Goal: Transaction & Acquisition: Purchase product/service

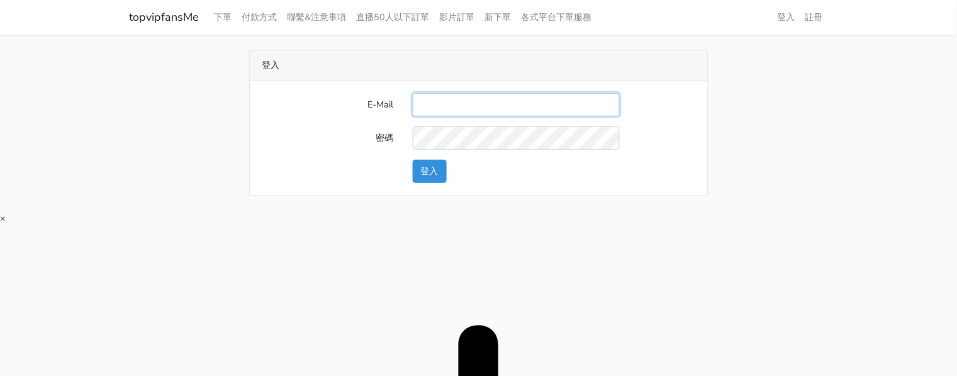
click at [435, 99] on input "E-Mail" at bounding box center [516, 104] width 207 height 23
type input "twtop123@uahoo.com.tw"
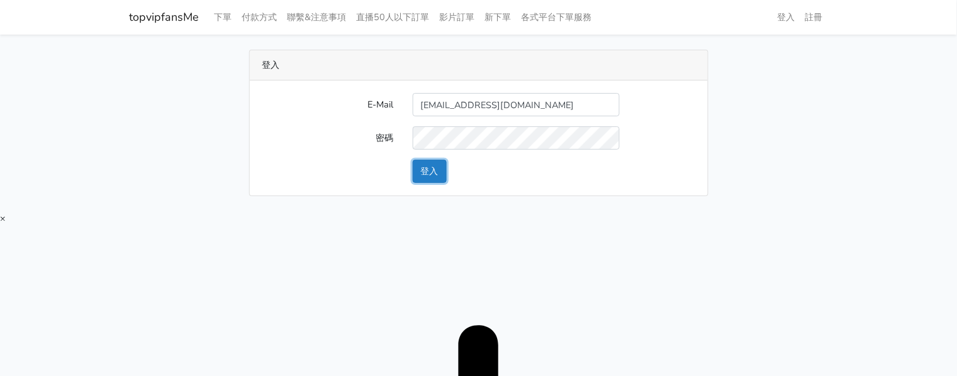
click at [422, 174] on button "登入" at bounding box center [430, 171] width 34 height 23
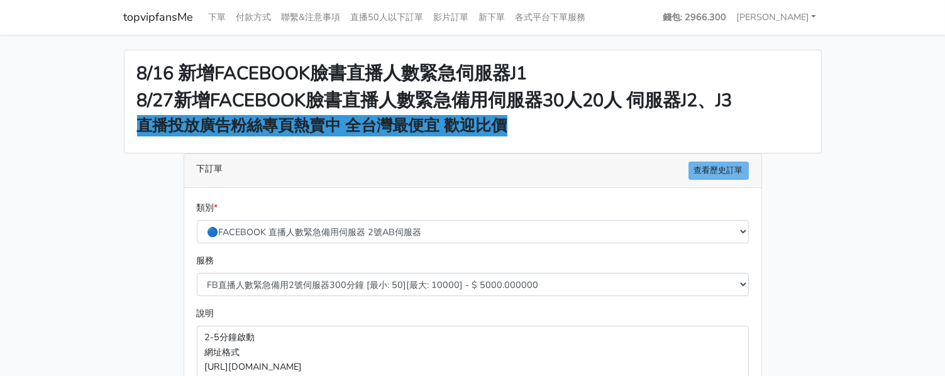
click at [732, 67] on h2 "8/16 新增FACEBOOK臉書直播人數緊急伺服器J1" at bounding box center [473, 74] width 672 height 22
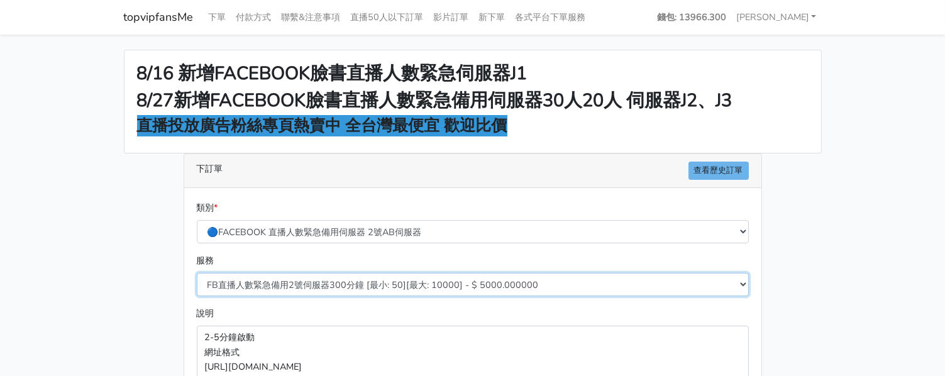
click at [371, 291] on select "FB直播人數緊急備用2號伺服器300分鐘 [最小: 50][最大: 10000] - $ 5000.000000 FB直播人數緊急備用2號伺服器60分鐘 [最…" at bounding box center [473, 284] width 552 height 23
select select "577"
click at [197, 273] on select "FB直播人數緊急備用2號伺服器300分鐘 [最小: 50][最大: 10000] - $ 5000.000000 FB直播人數緊急備用2號伺服器60分鐘 [最…" at bounding box center [473, 284] width 552 height 23
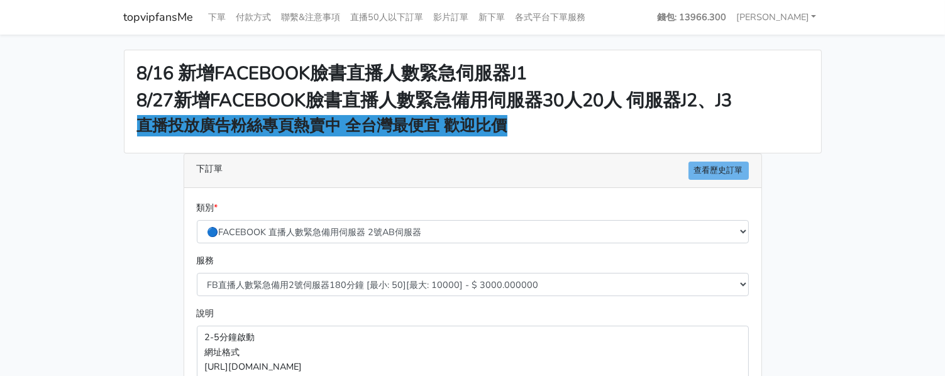
click at [137, 249] on div "8/16 新增FACEBOOK臉書直播人數緊急伺服器J1 8/27新增FACEBOOK臉書直播人數緊急備用伺服器30人20人 伺服器J2、J3 直播投放廣告粉…" at bounding box center [472, 338] width 717 height 576
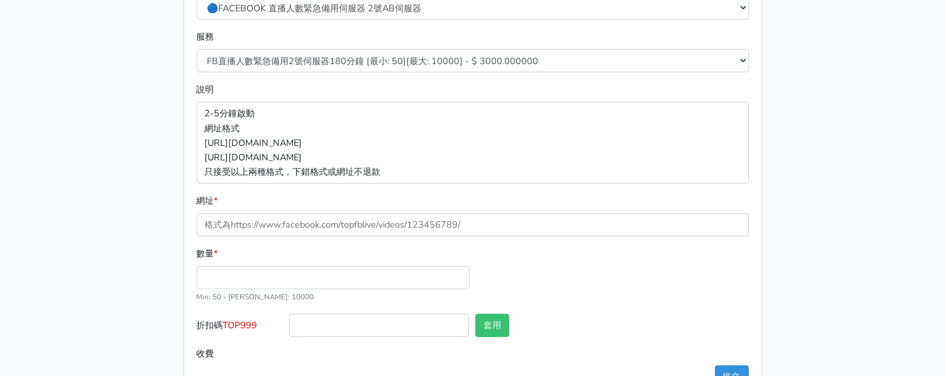
scroll to position [236, 0]
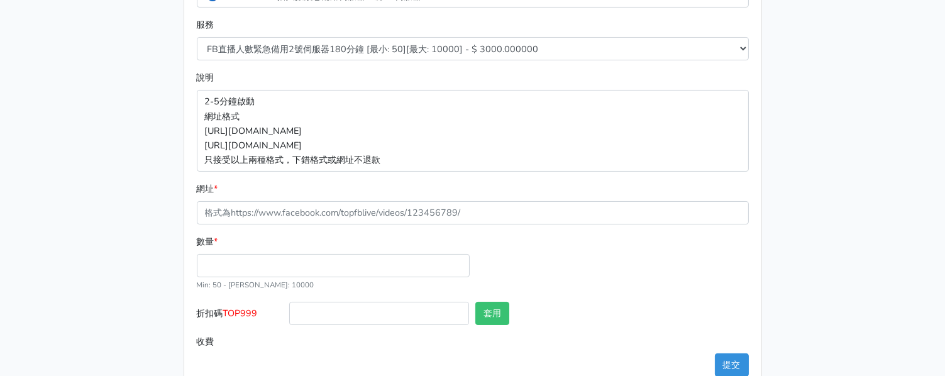
click at [318, 255] on div "數量 * Min: 50 - Max: 10000" at bounding box center [333, 263] width 279 height 57
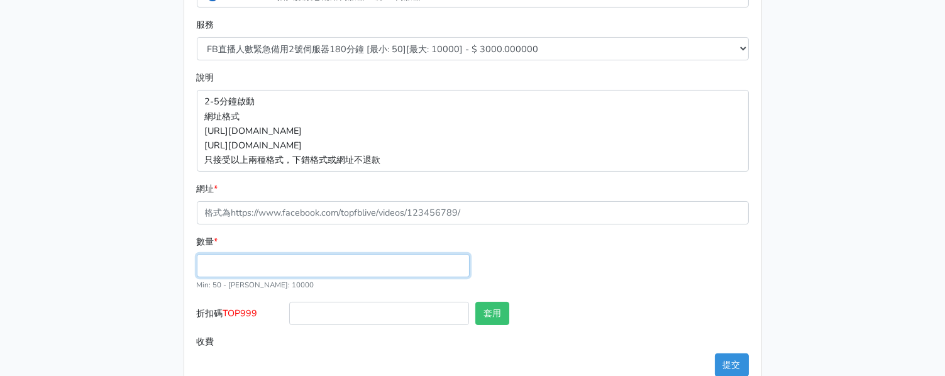
click at [294, 272] on input "數量 *" at bounding box center [333, 265] width 273 height 23
type input "50"
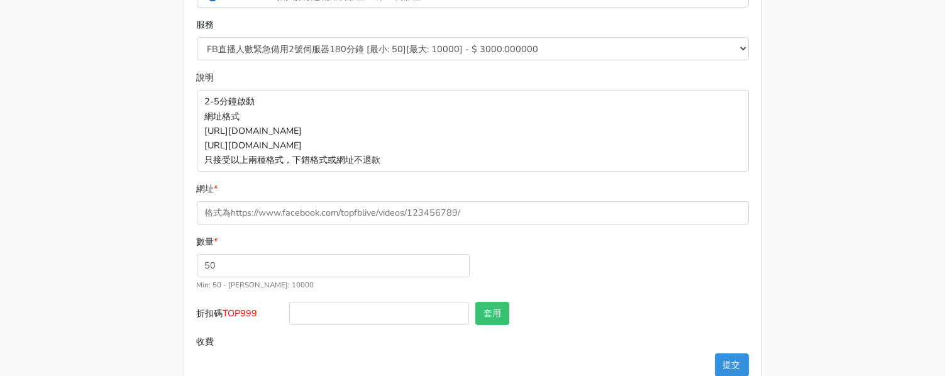
type input "150.000"
click at [835, 142] on main "8/16 新增FACEBOOK臉書直播人數緊急伺服器J1 8/27新增FACEBOOK臉書直播人數緊急備用伺服器30人20人 伺服器J2、J3 直播投放廣告粉…" at bounding box center [472, 102] width 945 height 606
click at [798, 60] on div "8/16 新增FACEBOOK臉書直播人數緊急伺服器J1 8/27新增FACEBOOK臉書直播人數緊急備用伺服器30人20人 伺服器J2、J3 直播投放廣告粉…" at bounding box center [472, 102] width 717 height 576
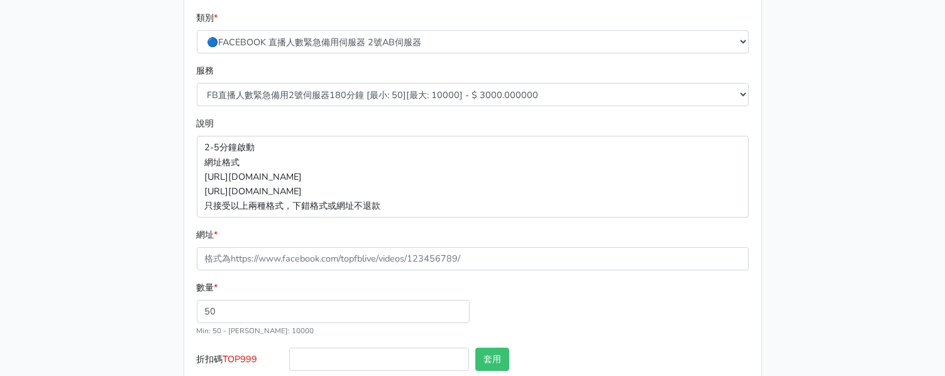
scroll to position [264, 0]
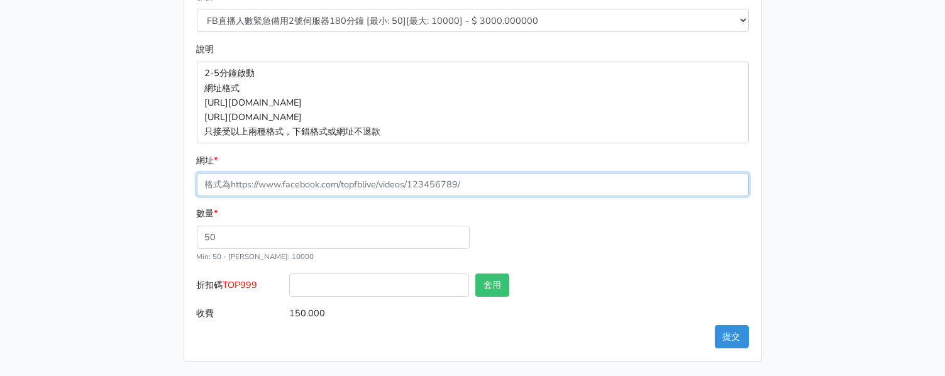
click at [331, 187] on input "網址 *" at bounding box center [473, 184] width 552 height 23
paste input "https://www.facebook.com/100083399346069/videos/753008871034709"
type input "https://www.facebook.com/100083399346069/videos/753008871034709"
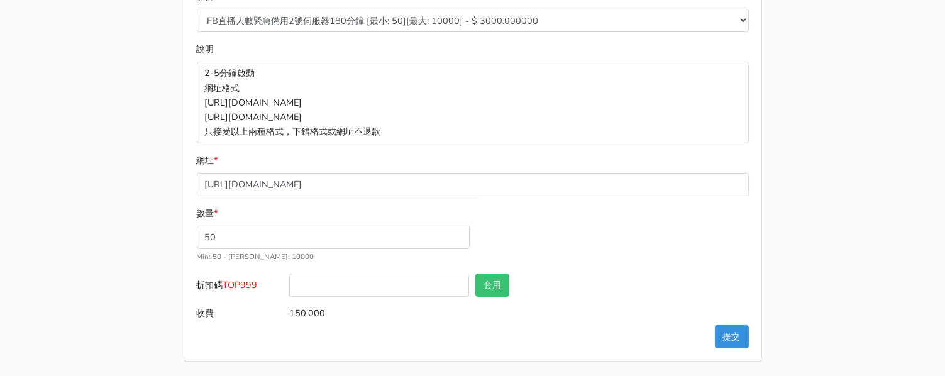
click at [250, 287] on span "TOP999" at bounding box center [240, 285] width 35 height 13
click at [289, 287] on input "折扣碼 TOP999" at bounding box center [379, 285] width 180 height 23
click at [250, 287] on span "TOP999" at bounding box center [240, 285] width 35 height 13
click at [289, 287] on input "折扣碼 TOP999" at bounding box center [379, 285] width 180 height 23
copy span "TOP999"
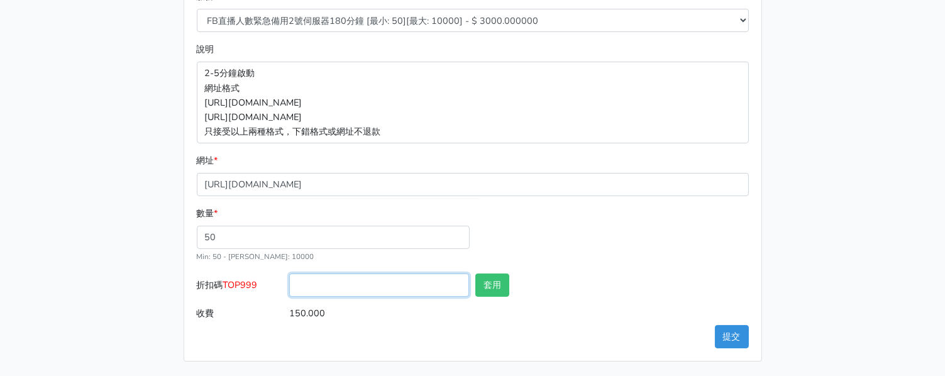
drag, startPoint x: 334, startPoint y: 284, endPoint x: 390, endPoint y: 289, distance: 56.2
click at [335, 284] on input "折扣碼 TOP999" at bounding box center [379, 285] width 180 height 23
paste input "TOP999"
type input "TOP999"
click at [504, 280] on button "套用" at bounding box center [493, 285] width 34 height 23
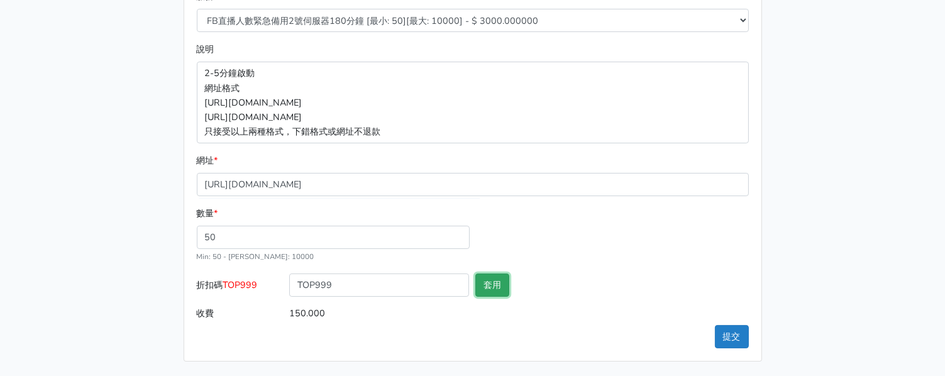
type input "套用失敗"
click at [721, 333] on button "提交" at bounding box center [732, 336] width 34 height 23
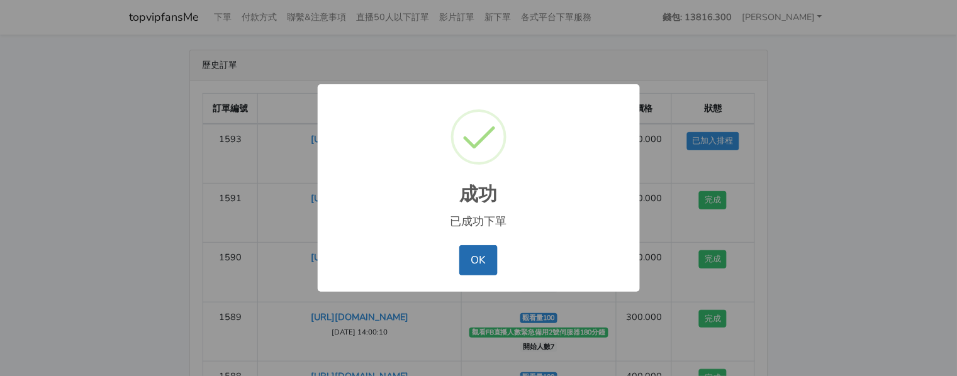
click at [484, 261] on button "OK" at bounding box center [478, 260] width 38 height 30
